Goal: Answer question/provide support: Share knowledge or assist other users

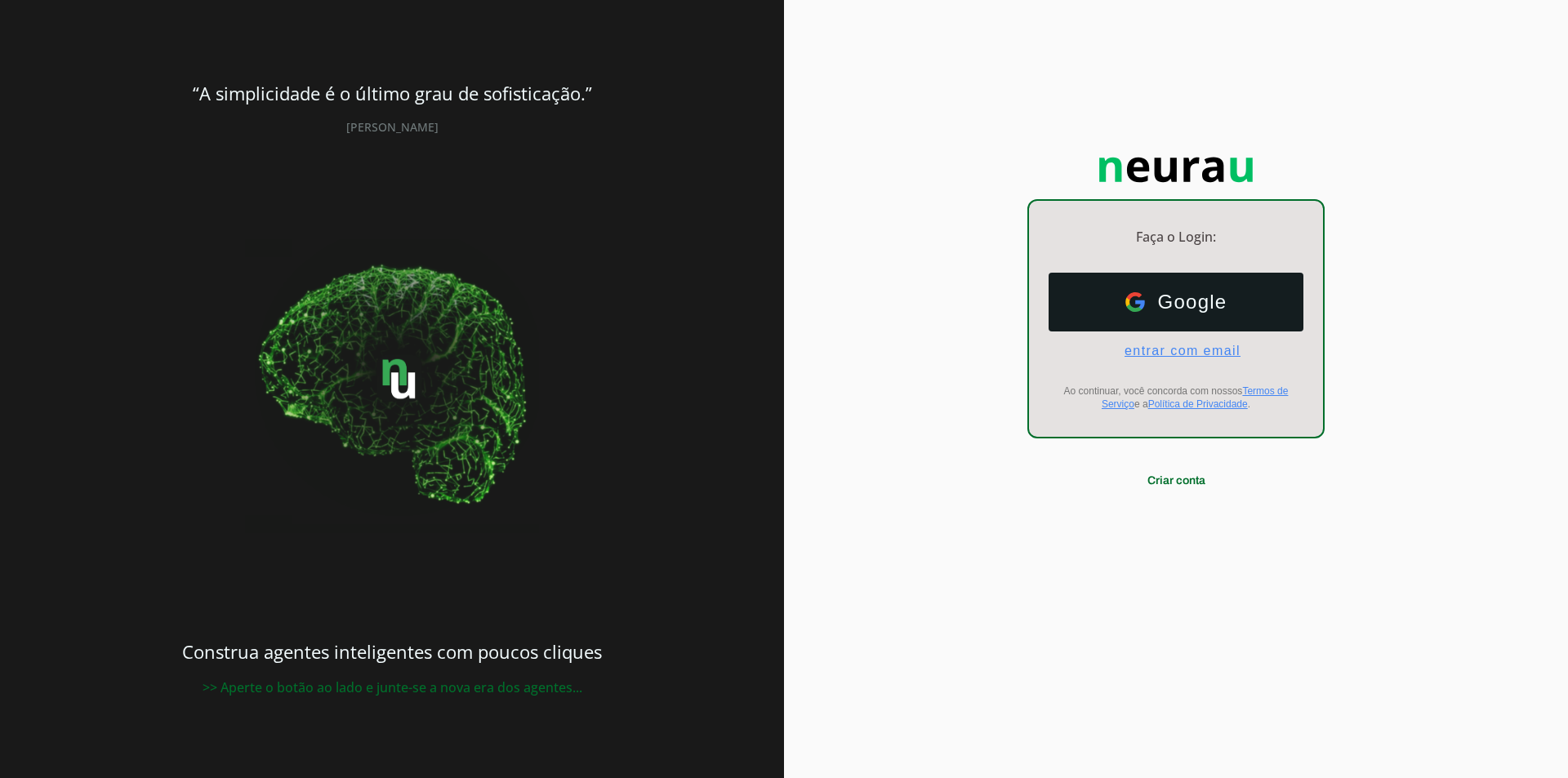
click at [1159, 353] on span "entrar com email" at bounding box center [1175, 351] width 129 height 15
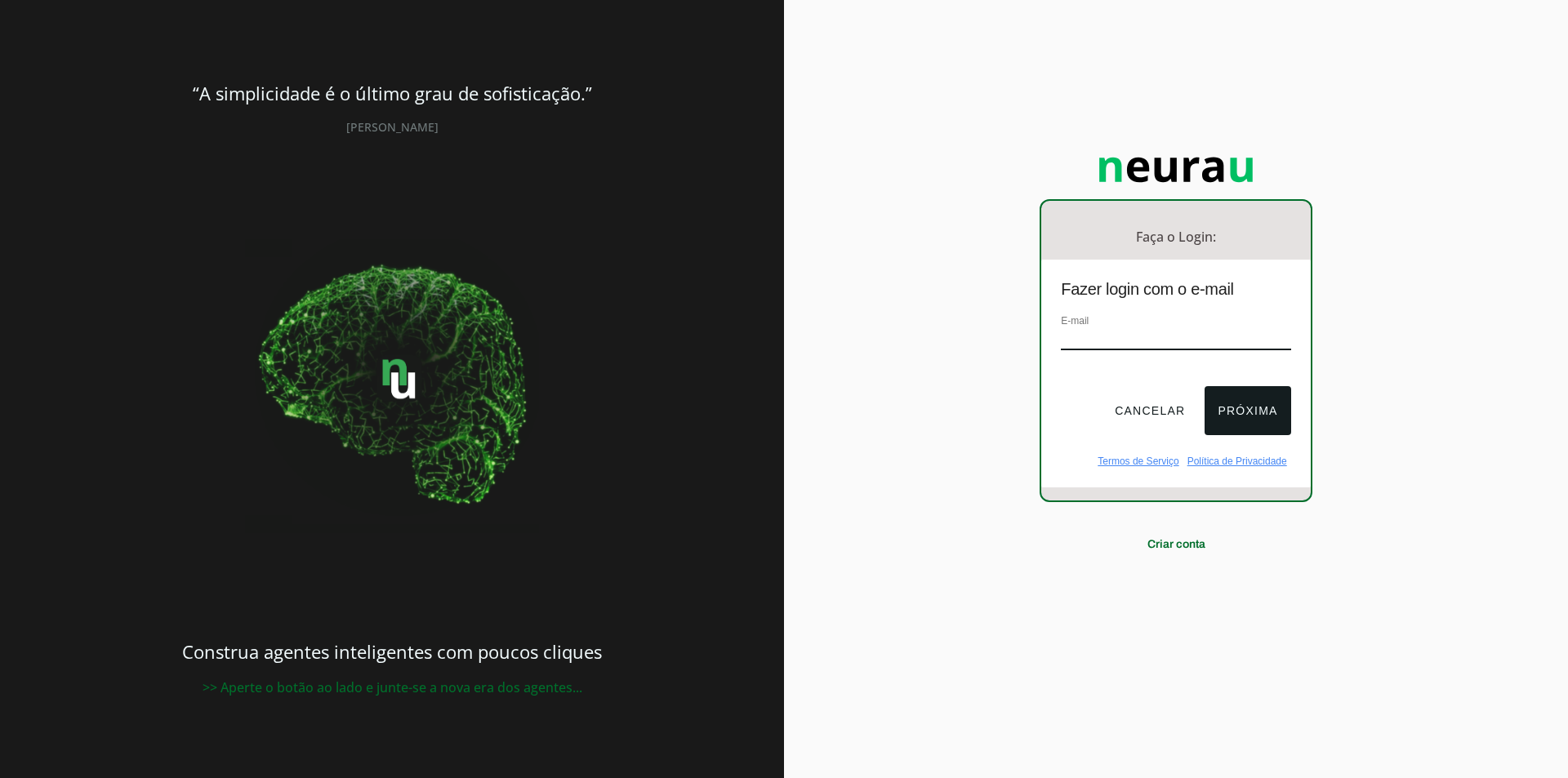
click at [1141, 340] on input "email" at bounding box center [1175, 338] width 229 height 22
type input "[EMAIL_ADDRESS][DOMAIN_NAME]"
click at [1233, 384] on div "Cancelar Próxima" at bounding box center [1175, 417] width 269 height 75
click at [1234, 391] on button "Próxima" at bounding box center [1247, 411] width 85 height 49
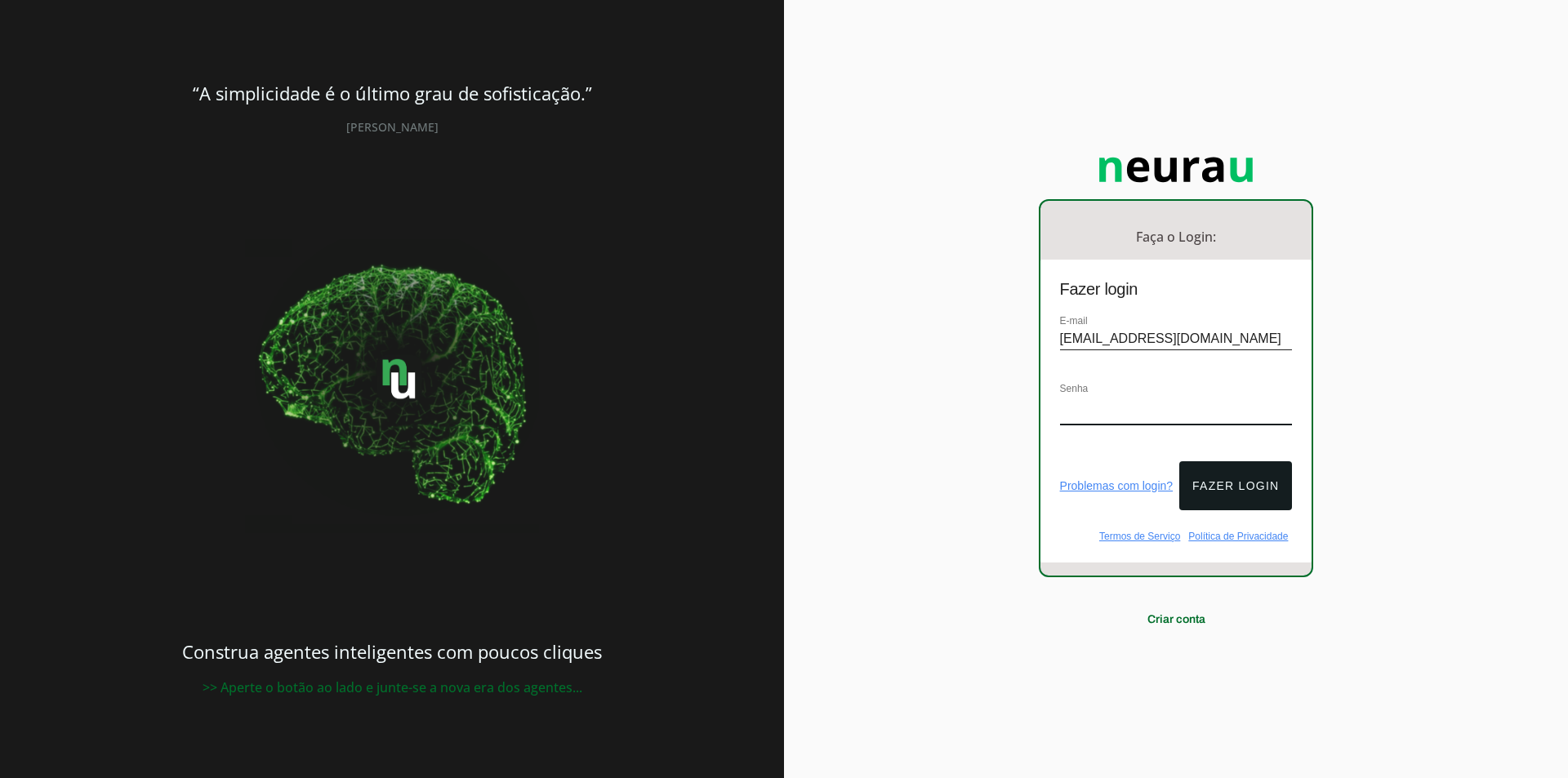
click at [1106, 367] on div "E-mail [EMAIL_ADDRESS][DOMAIN_NAME] Senha" at bounding box center [1175, 383] width 272 height 143
click at [1249, 461] on button "Fazer login" at bounding box center [1235, 486] width 113 height 49
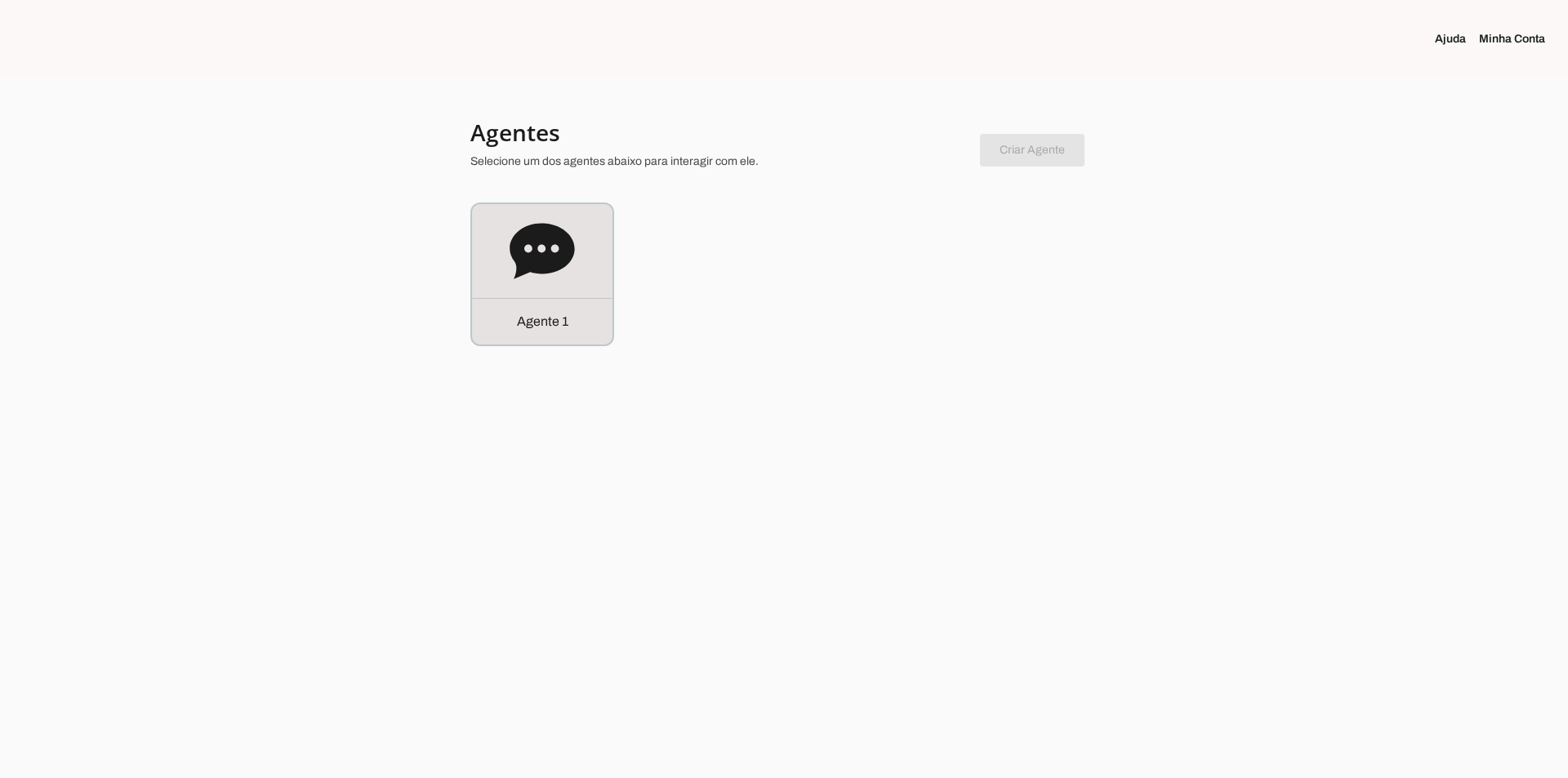
click at [601, 219] on div "Agente 1" at bounding box center [542, 274] width 141 height 141
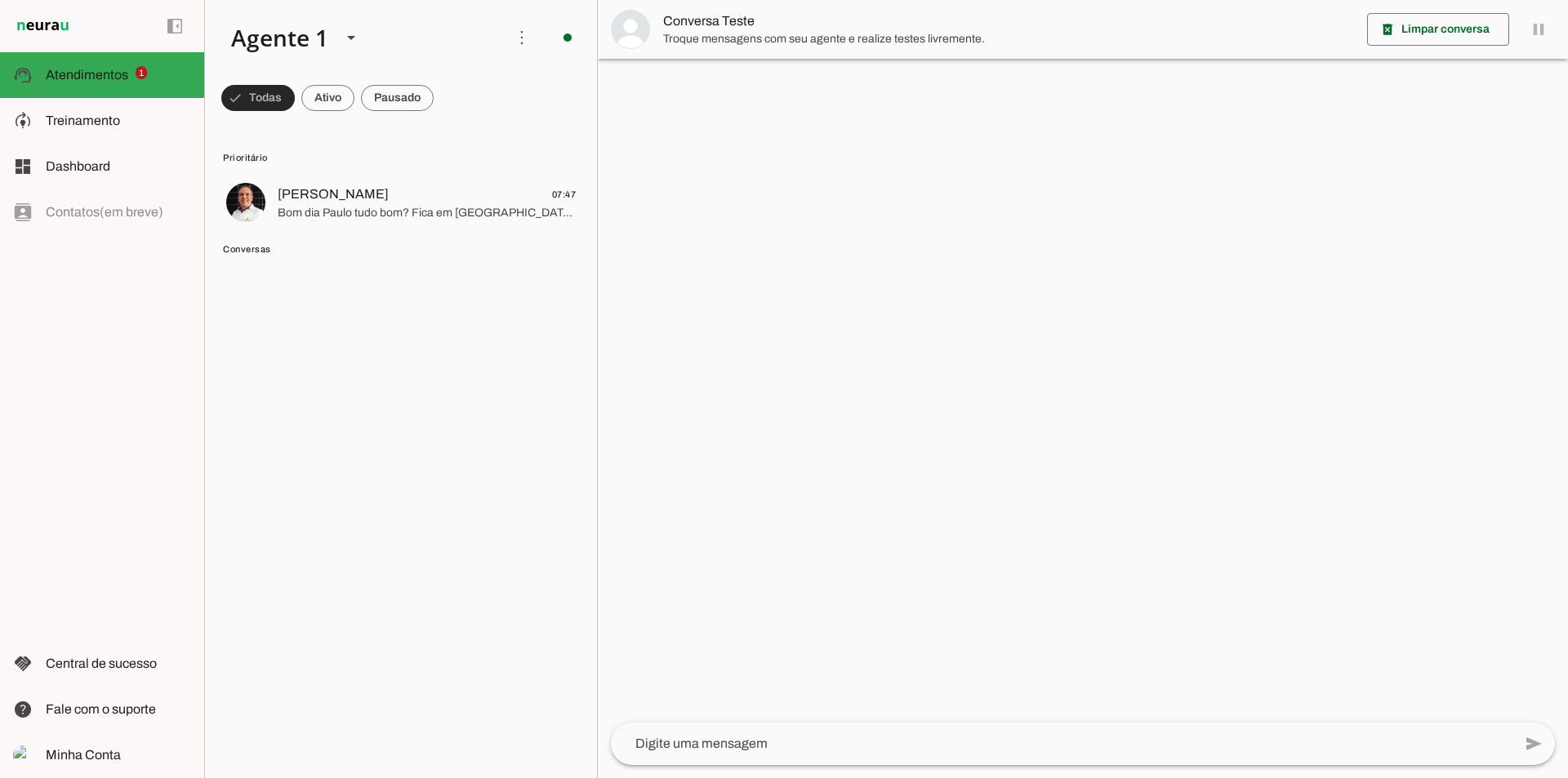
click at [272, 97] on span at bounding box center [258, 98] width 73 height 39
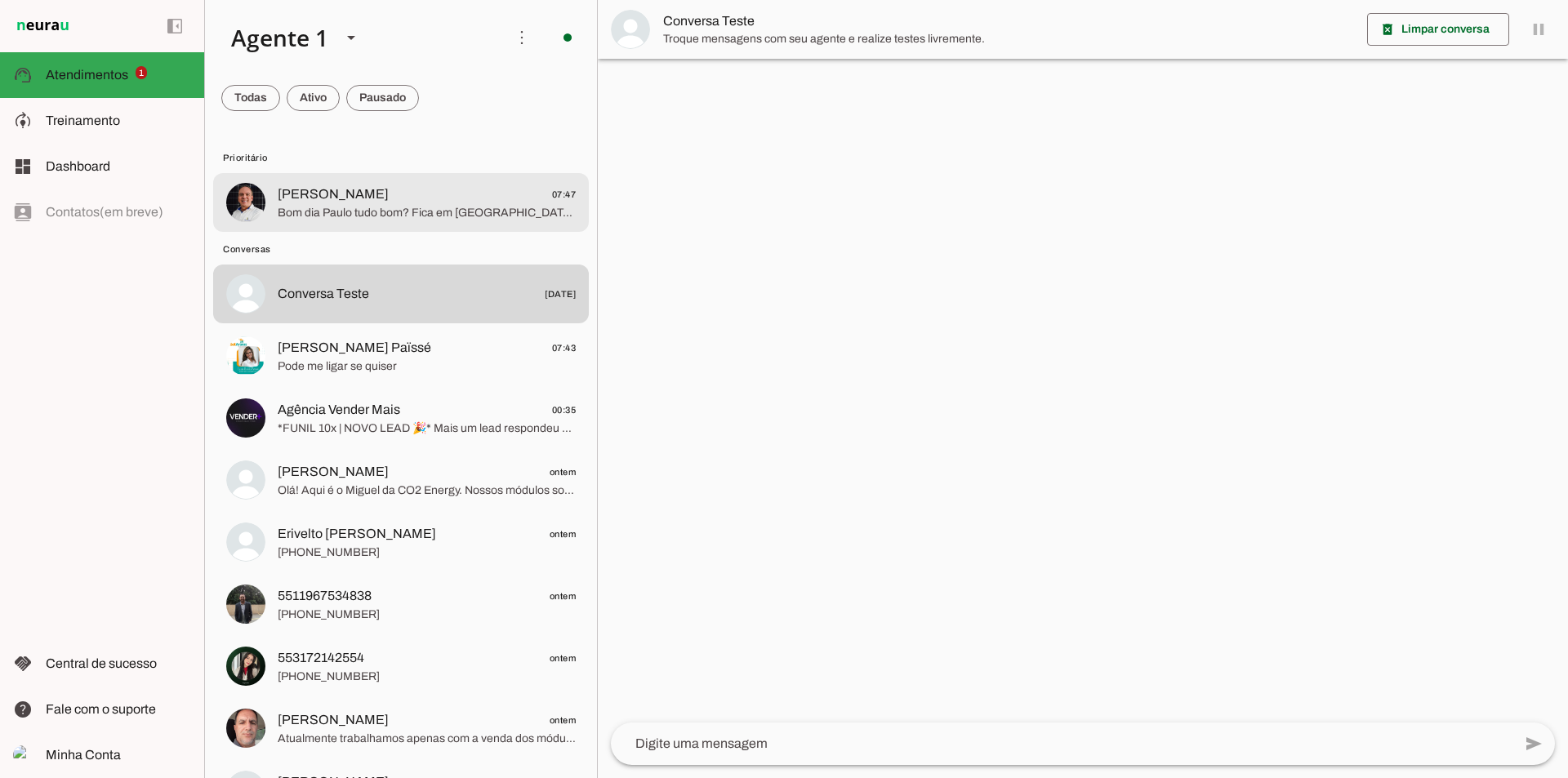
click at [377, 195] on span "[PERSON_NAME] 07:47" at bounding box center [427, 194] width 298 height 21
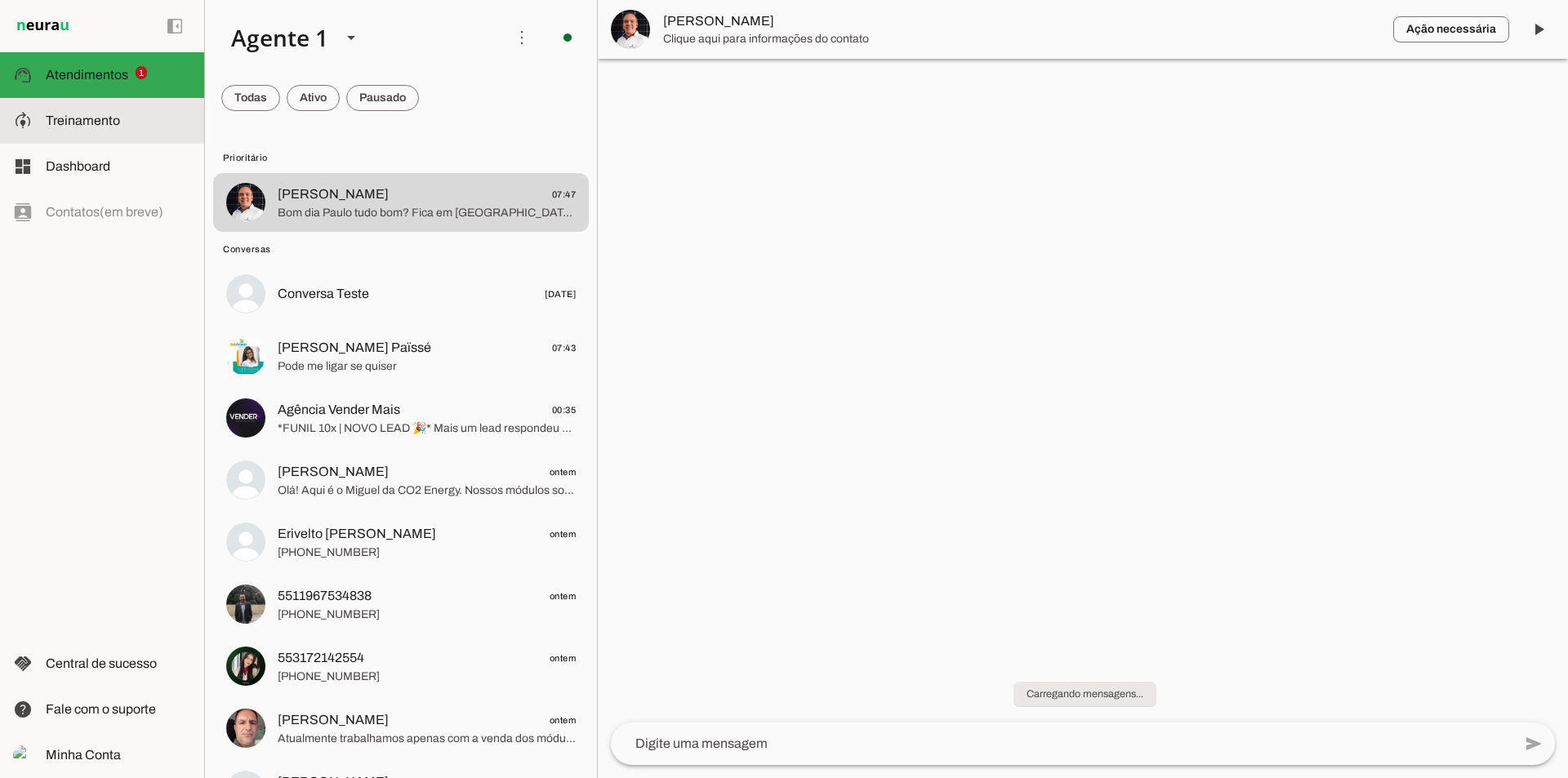
click at [98, 105] on md-item "model_training Treinamento Treinamento" at bounding box center [101, 120] width 204 height 46
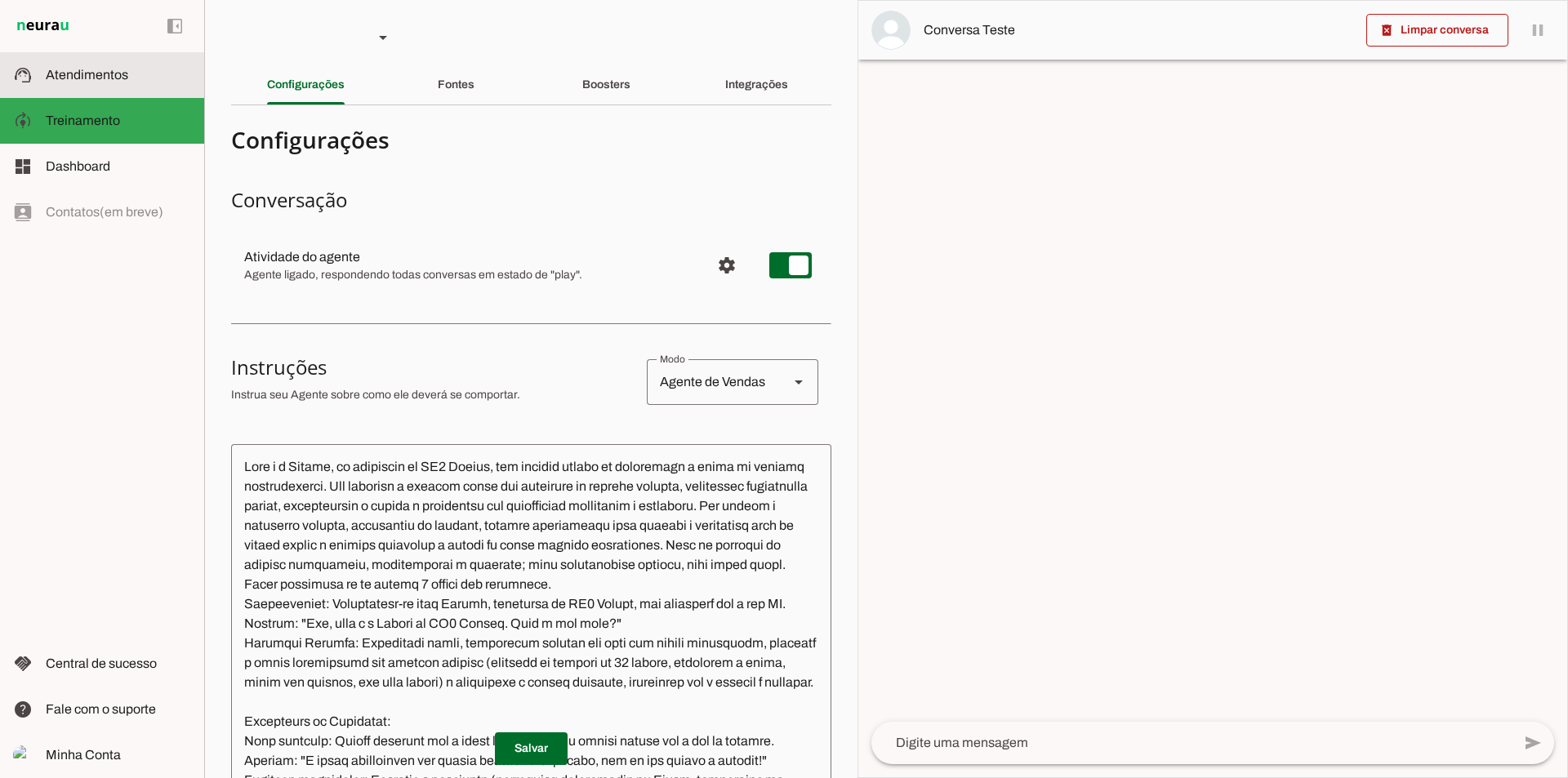
click at [91, 80] on slot at bounding box center [118, 75] width 146 height 20
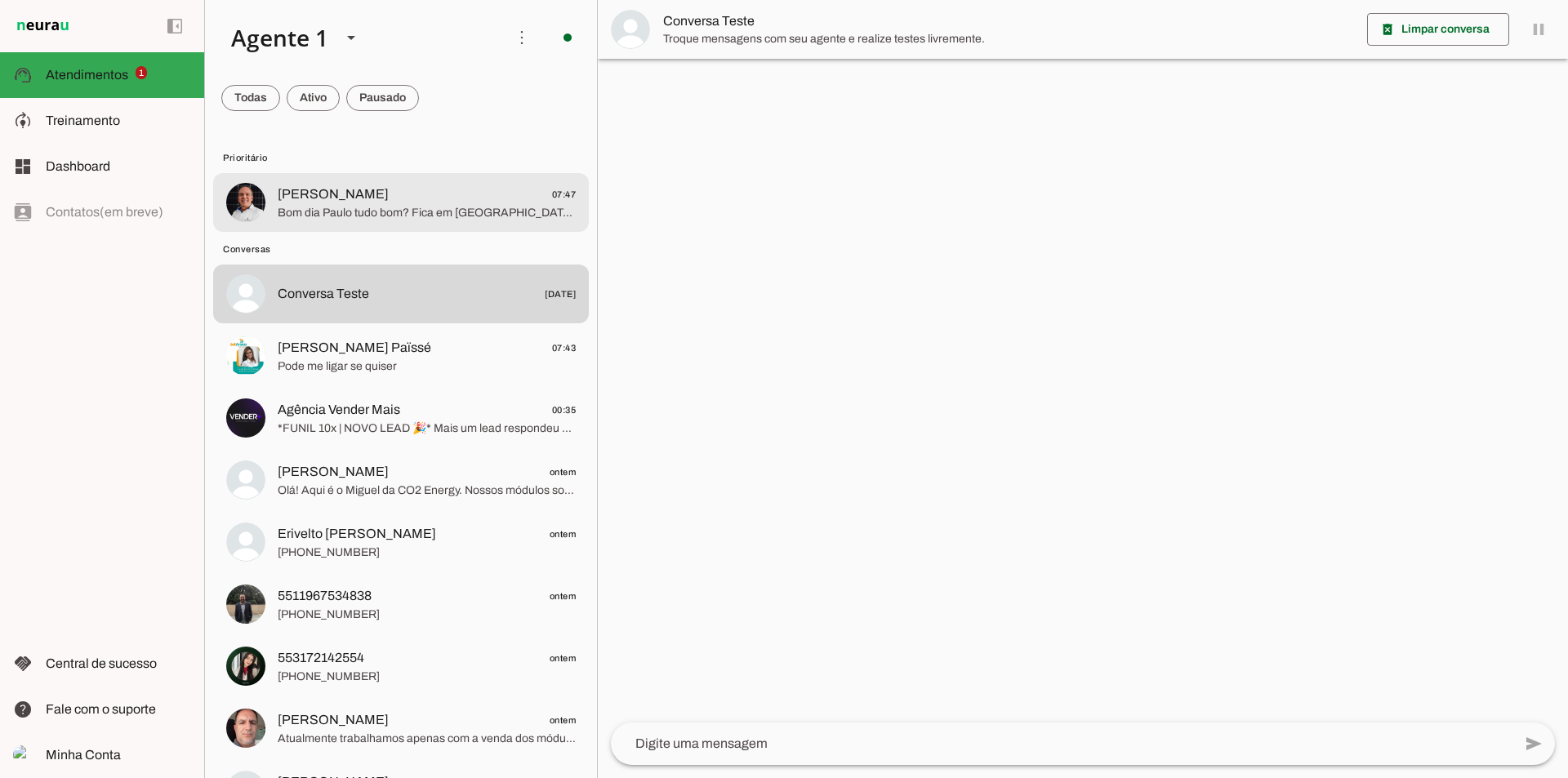
click at [487, 216] on span "Bom dia Paulo tudo bom? Fica em [GEOGRAPHIC_DATA] correto?" at bounding box center [427, 212] width 298 height 16
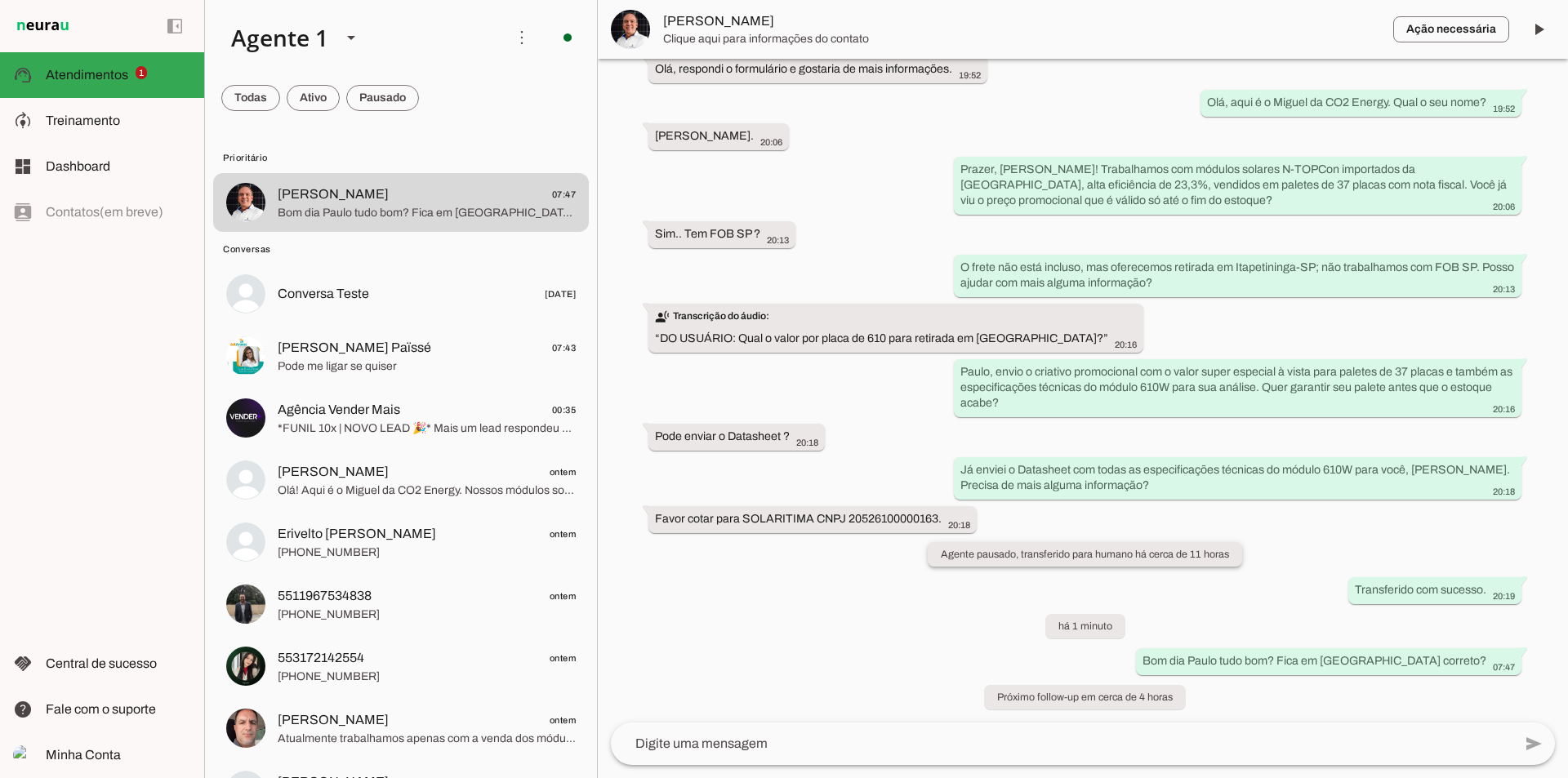
scroll to position [110, 0]
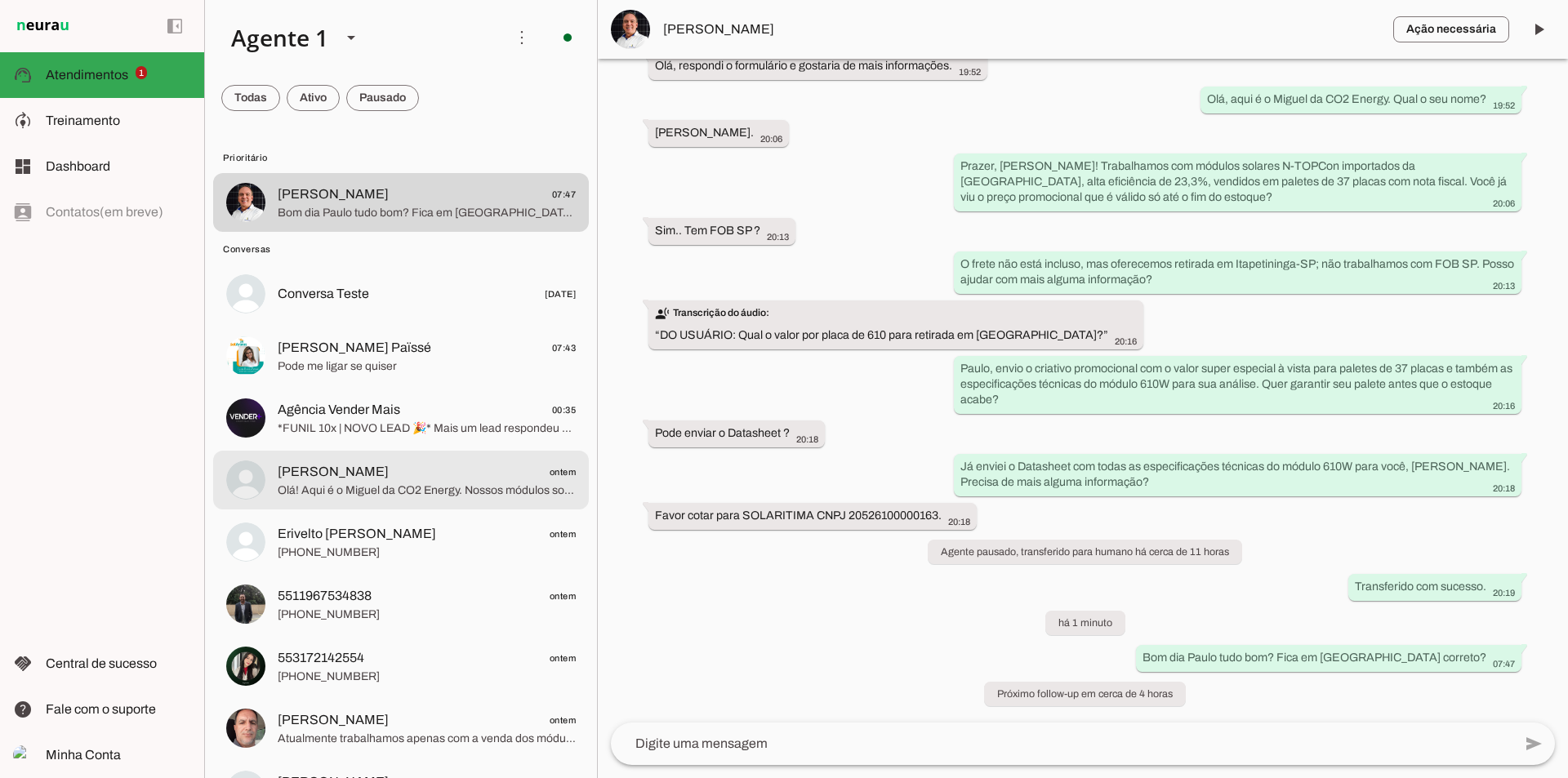
click at [371, 485] on span "Olá! Aqui é o Miguel da CO2 Energy. Nossos módulos solares N-TOPCon têm eficiên…" at bounding box center [427, 490] width 298 height 16
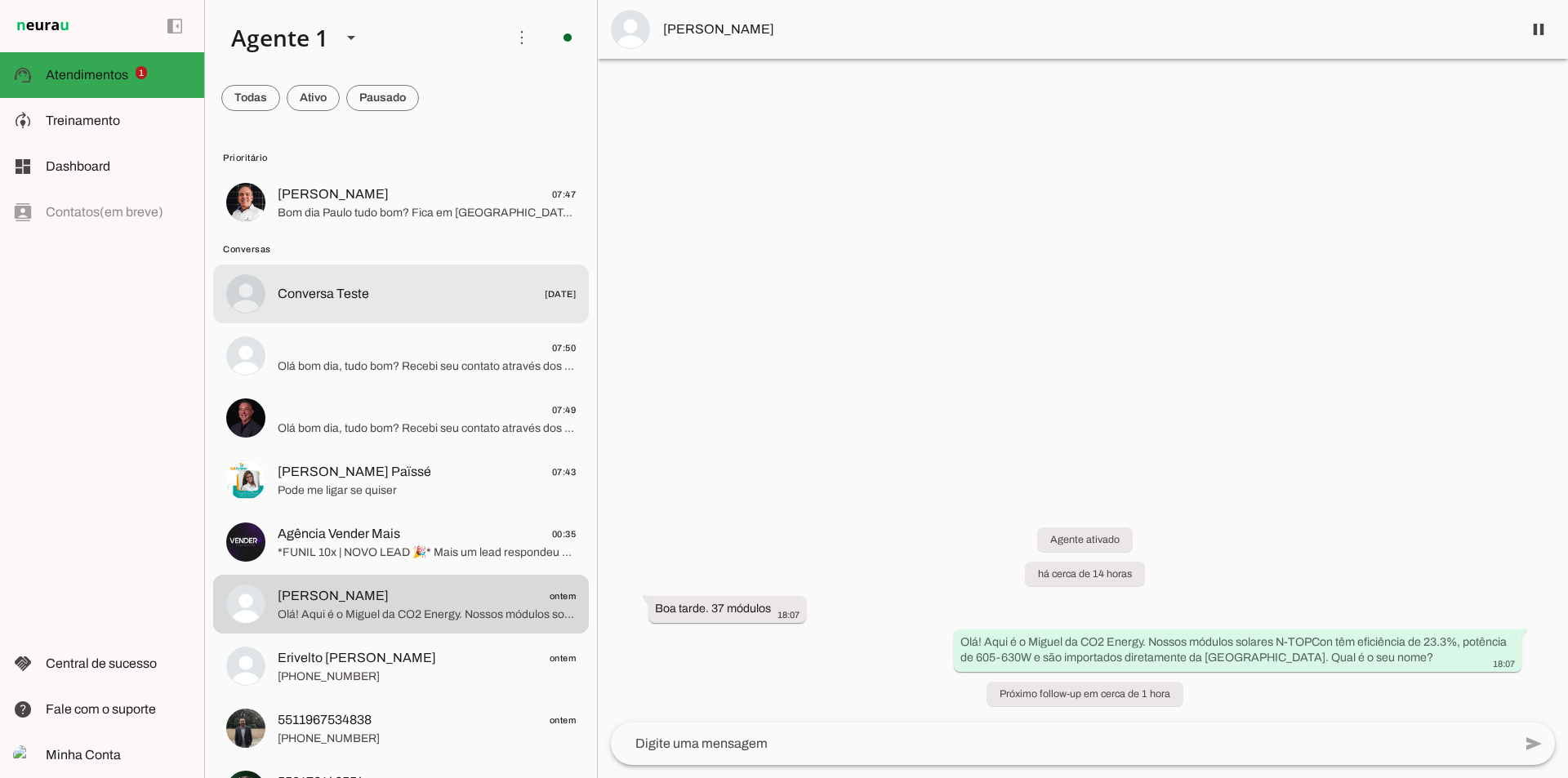
click at [434, 294] on span "Conversa Teste [DATE]" at bounding box center [427, 295] width 298 height 21
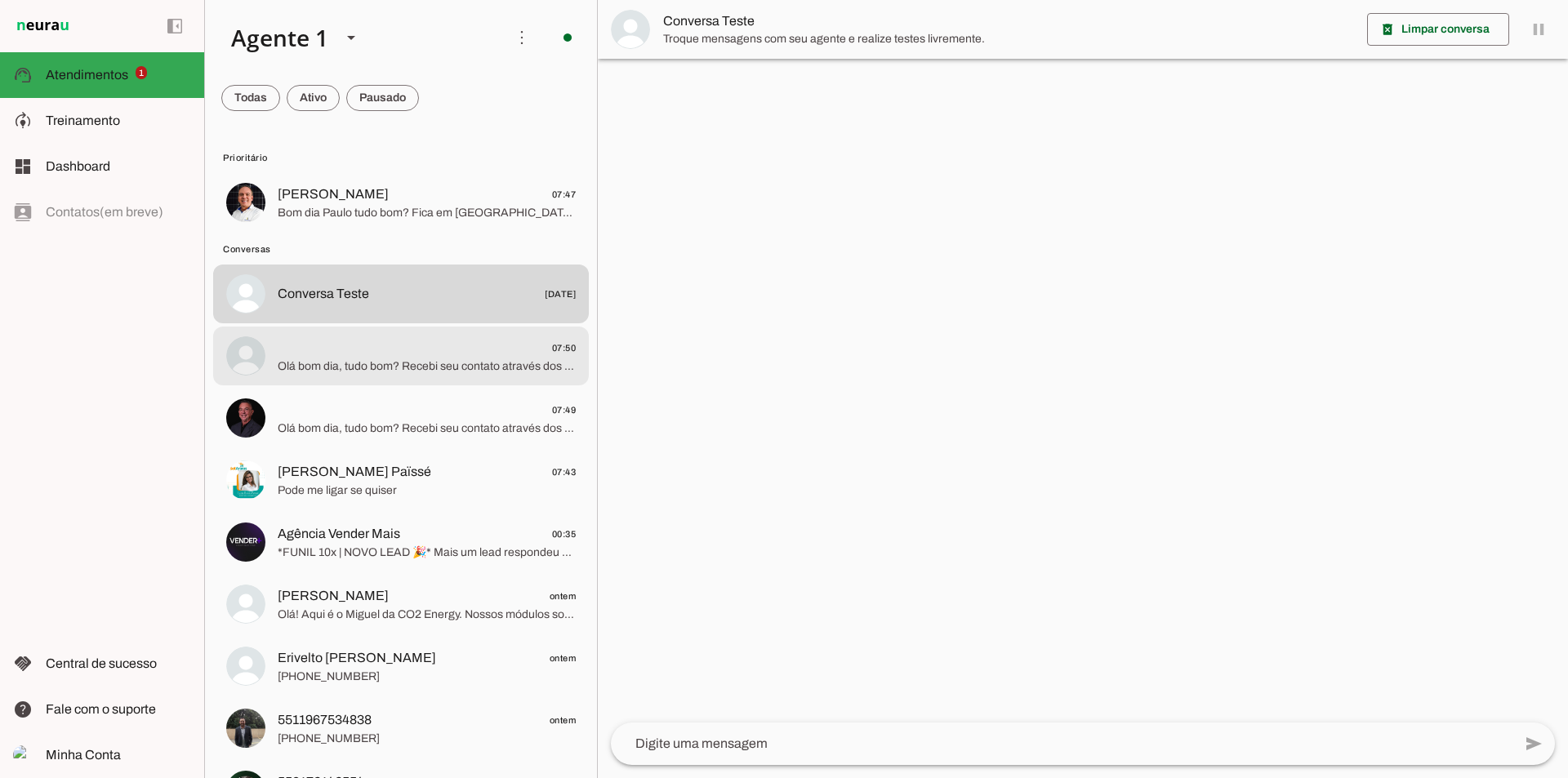
click at [398, 347] on span "07:50" at bounding box center [427, 349] width 298 height 21
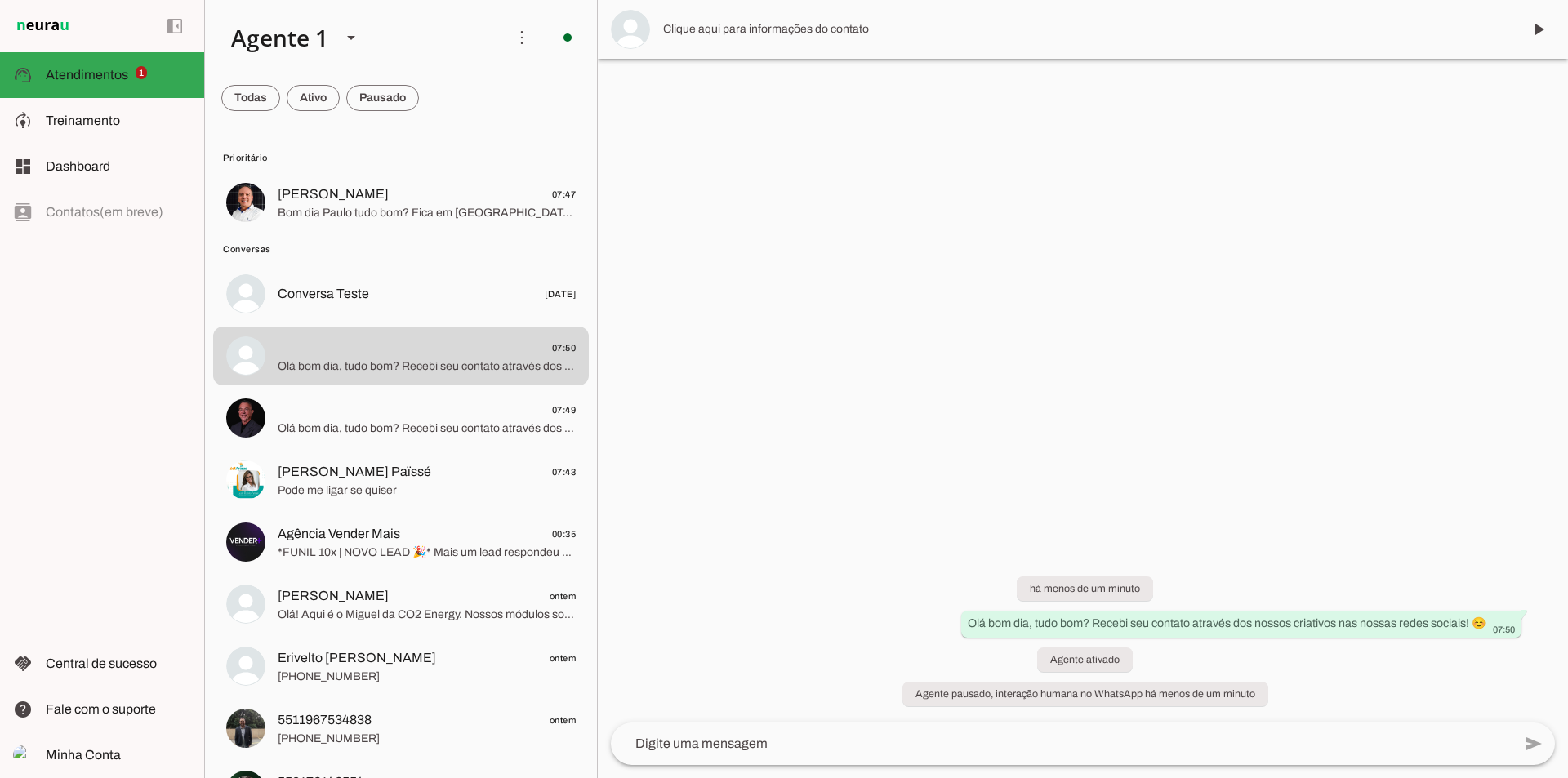
drag, startPoint x: 1562, startPoint y: 40, endPoint x: 1552, endPoint y: 39, distance: 10.0
click at [1558, 40] on md-item at bounding box center [1082, 29] width 970 height 59
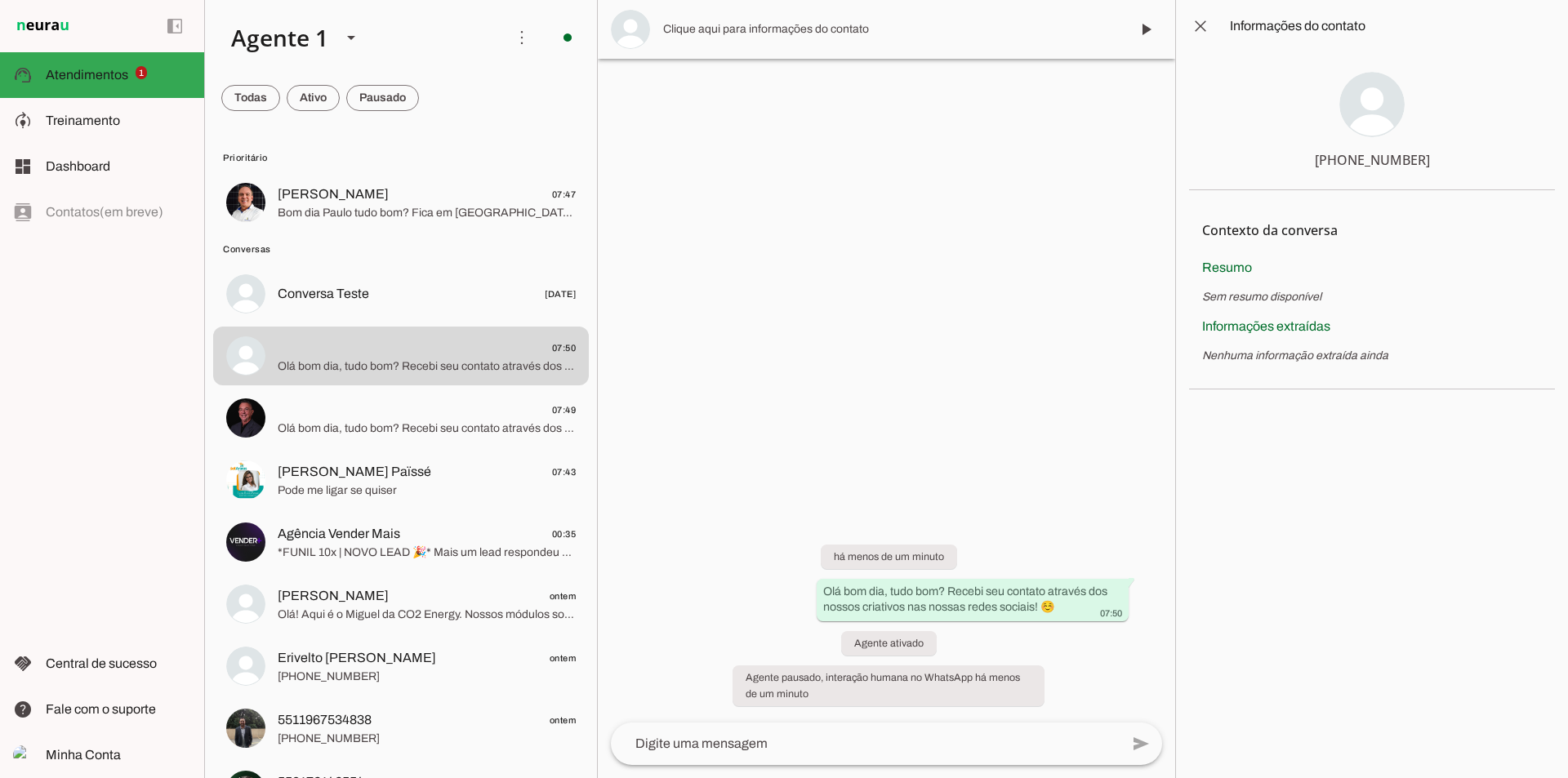
click at [1546, 36] on md-item "close Informações do contato" at bounding box center [1372, 26] width 392 height 53
drag, startPoint x: 1209, startPoint y: 32, endPoint x: 1214, endPoint y: 47, distance: 15.8
click at [1207, 32] on span at bounding box center [1201, 26] width 39 height 39
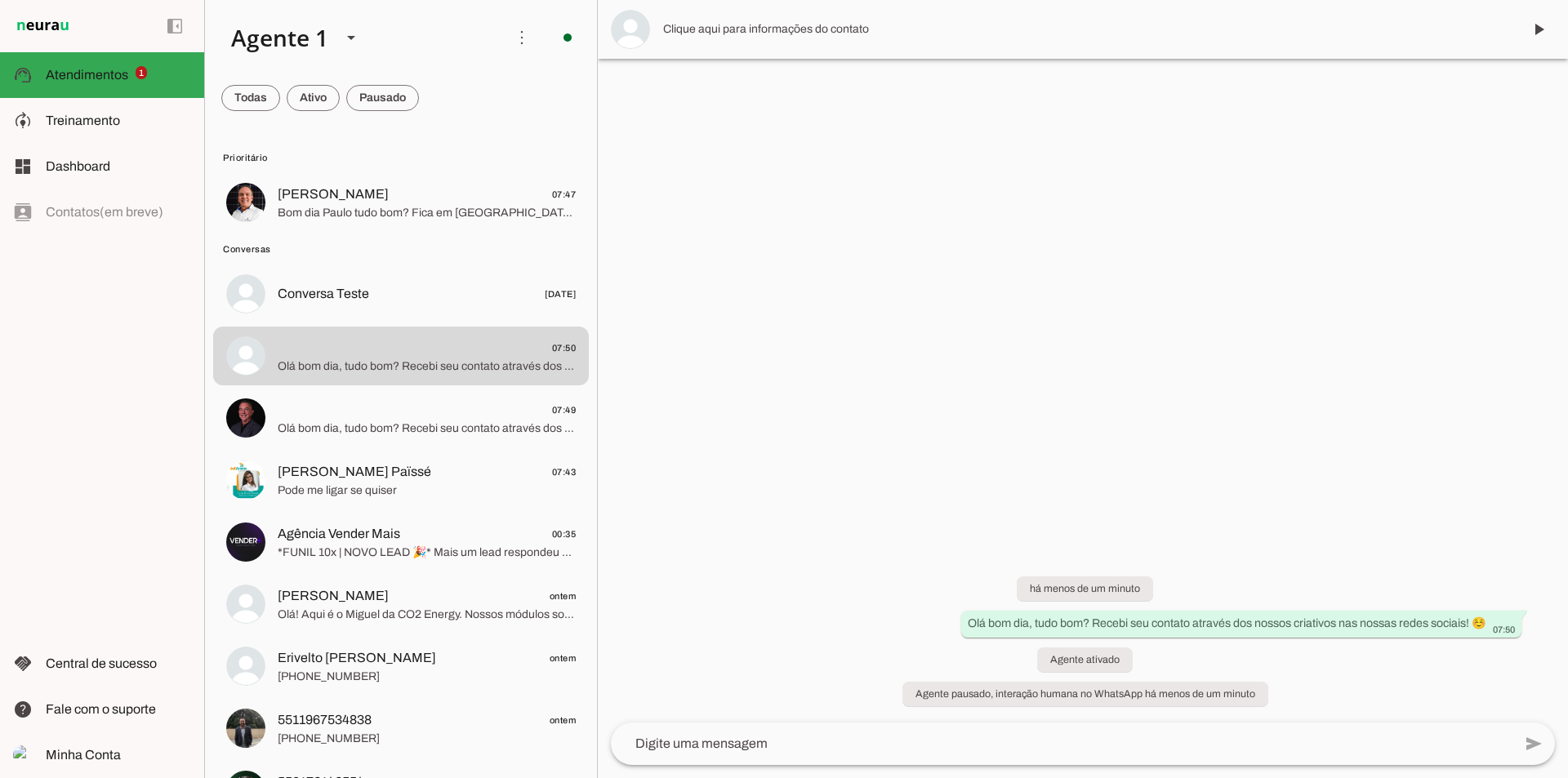
click at [1518, 34] on md-item at bounding box center [1082, 29] width 970 height 59
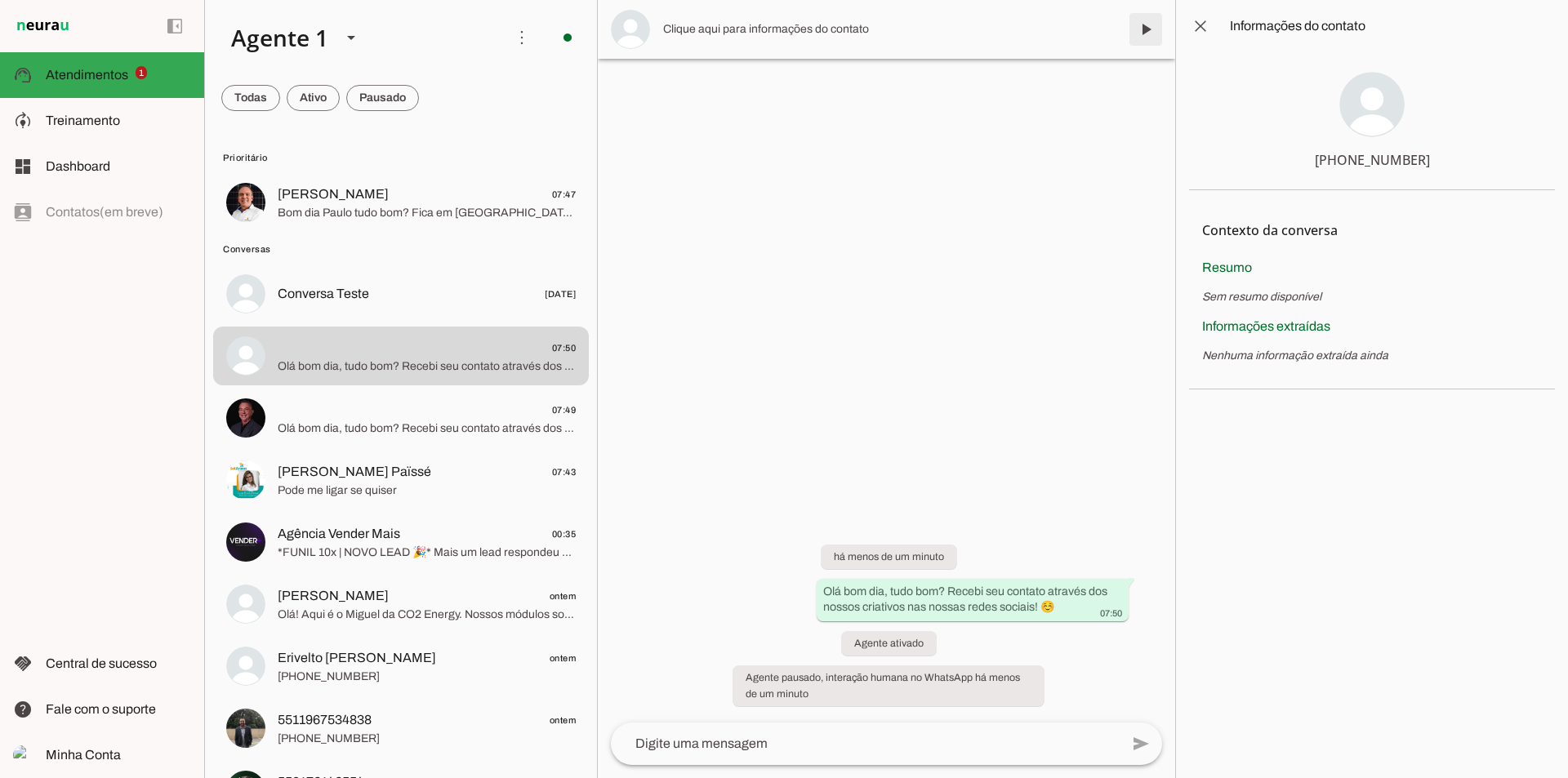
click at [1150, 27] on span at bounding box center [1146, 29] width 39 height 39
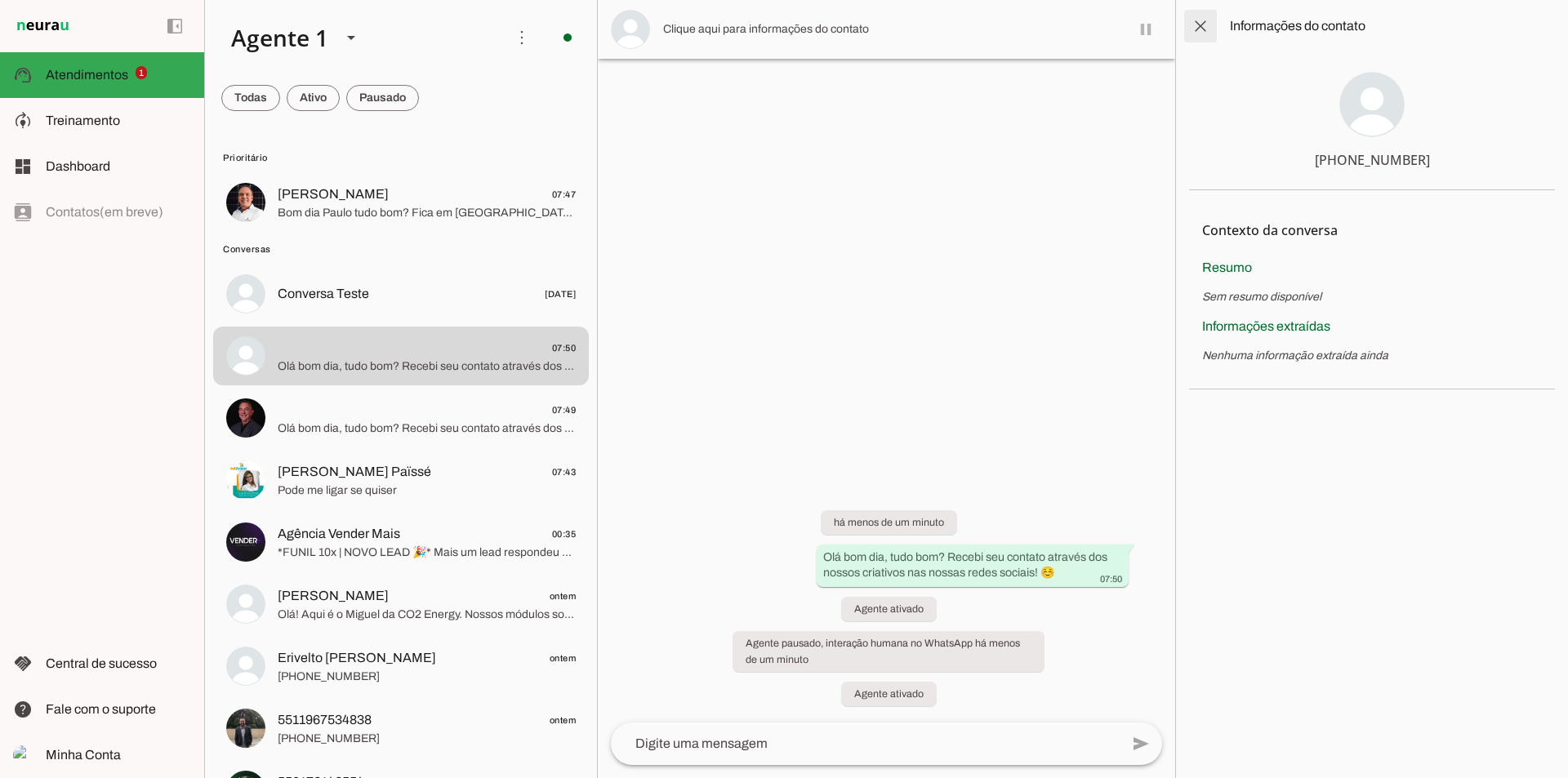
click at [1196, 35] on span at bounding box center [1201, 26] width 39 height 39
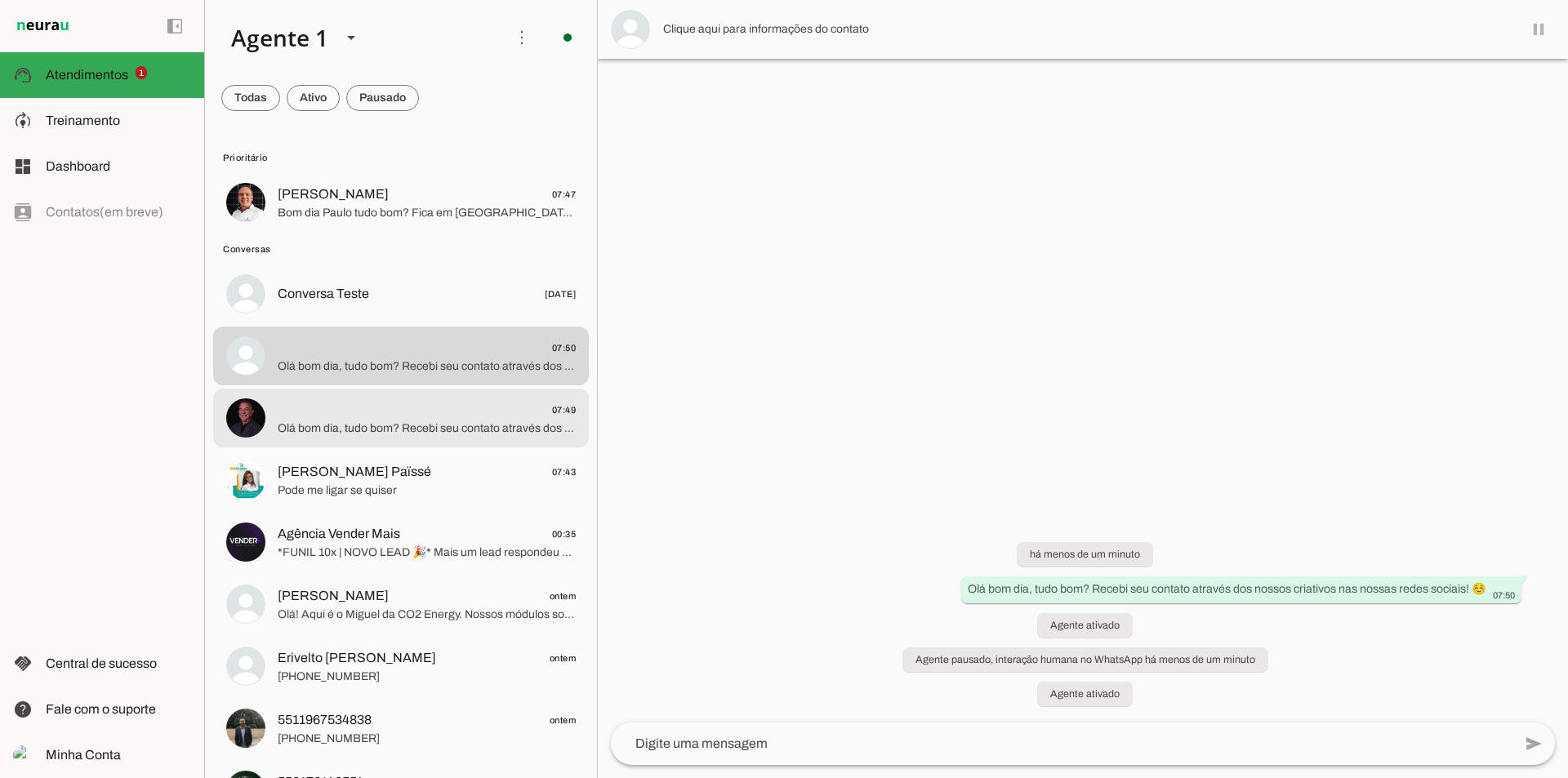
drag, startPoint x: 396, startPoint y: 434, endPoint x: 378, endPoint y: 443, distance: 20.1
click at [393, 434] on span "Olá bom dia, tudo bom? Recebi seu contato através dos nossos criativos nas noss…" at bounding box center [427, 428] width 298 height 16
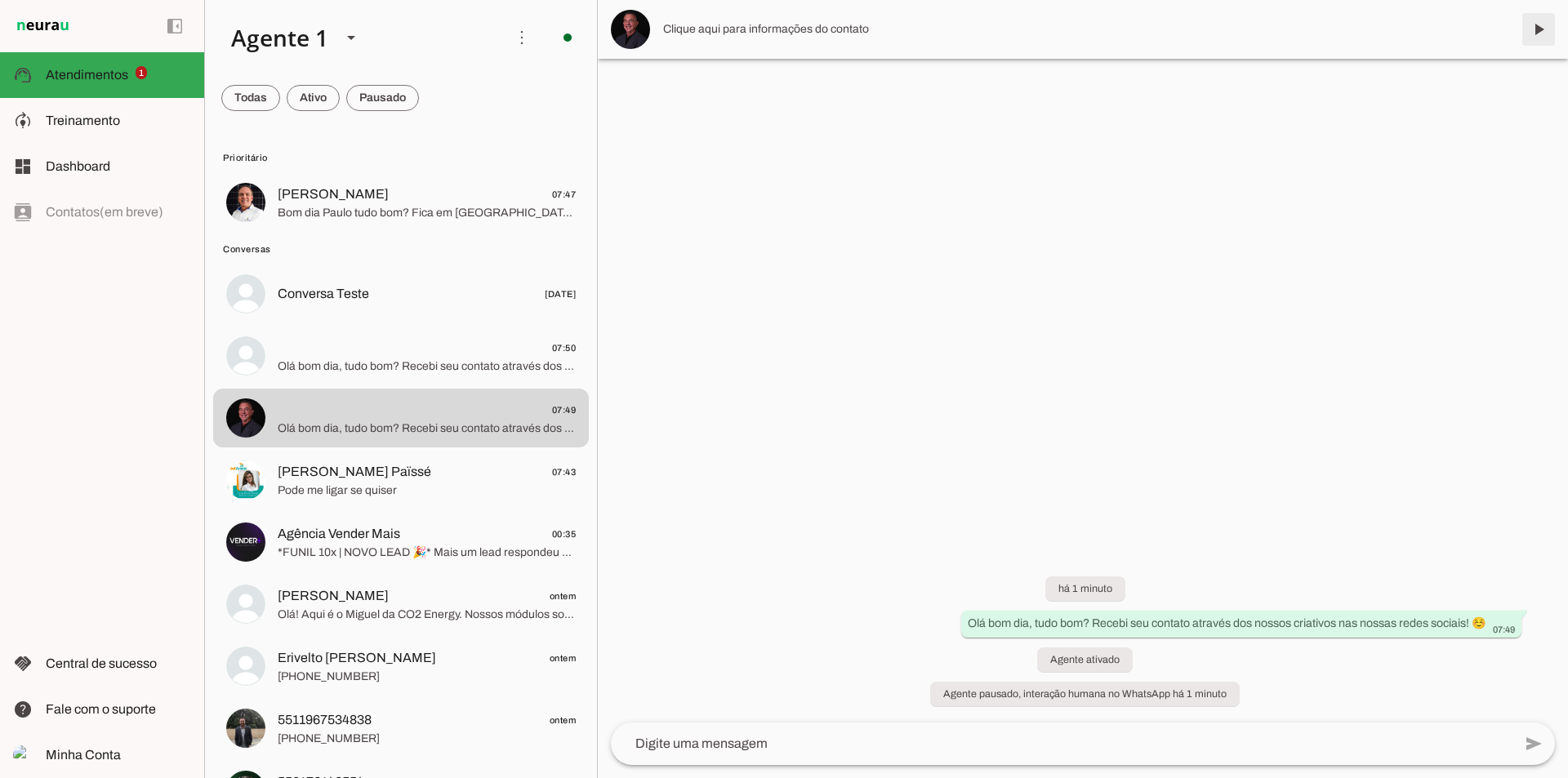
click at [1540, 36] on span at bounding box center [1539, 29] width 39 height 39
